Goal: Navigation & Orientation: Find specific page/section

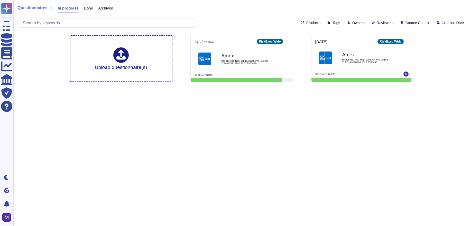
click at [70, 7] on span "In progress" at bounding box center [68, 8] width 21 height 4
click at [67, 8] on span "In progress" at bounding box center [68, 8] width 21 height 4
click at [87, 8] on span "Done" at bounding box center [88, 8] width 9 height 4
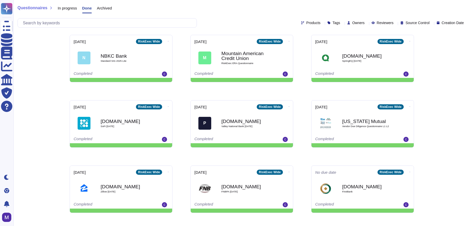
click at [108, 8] on span "Archived" at bounding box center [104, 8] width 15 height 4
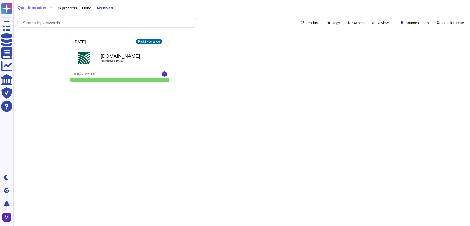
click at [88, 8] on span "Done" at bounding box center [86, 8] width 9 height 4
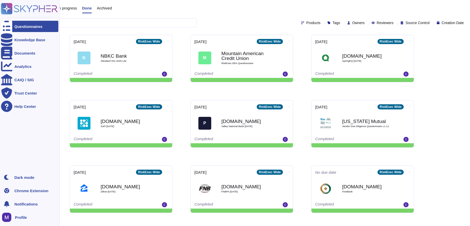
click at [29, 25] on div "Questionnaires" at bounding box center [28, 27] width 28 height 4
